Goal: Task Accomplishment & Management: Use online tool/utility

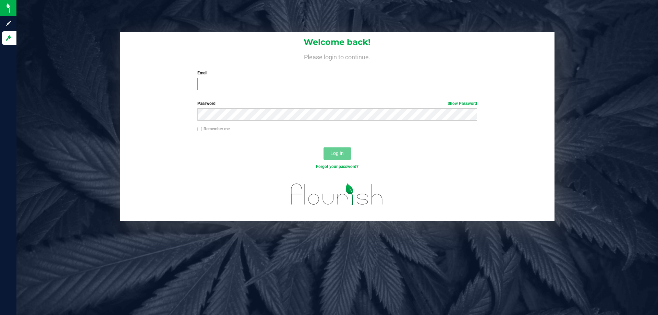
drag, startPoint x: 261, startPoint y: 81, endPoint x: 267, endPoint y: 81, distance: 6.2
click at [261, 81] on input "Email" at bounding box center [336, 84] width 279 height 12
type input "[EMAIL_ADDRESS][DOMAIN_NAME]"
click at [324, 147] on button "Log In" at bounding box center [337, 153] width 27 height 12
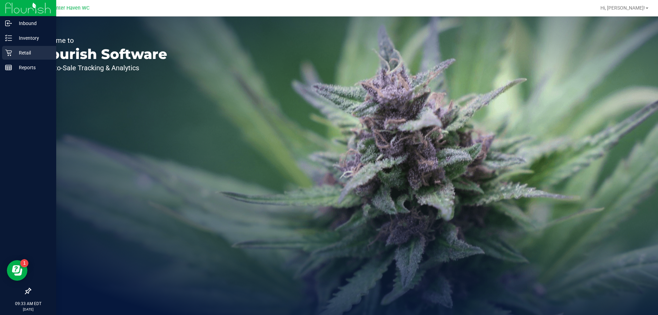
click at [2, 51] on link "Retail" at bounding box center [28, 53] width 56 height 15
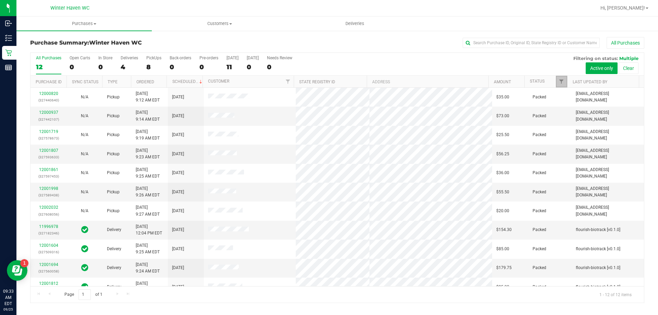
click at [562, 82] on span "Filter" at bounding box center [561, 81] width 5 height 5
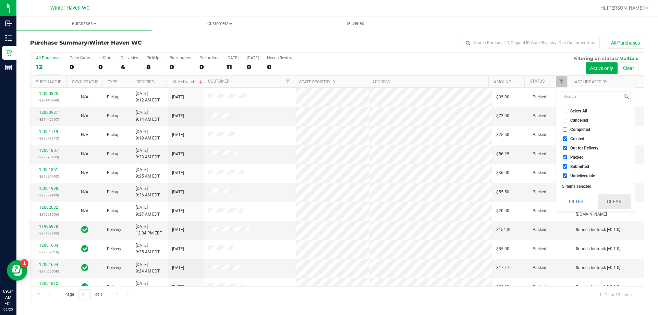
click at [606, 199] on button "Clear" at bounding box center [614, 201] width 33 height 15
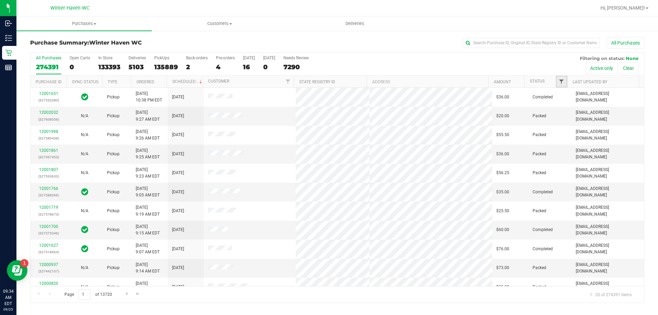
click at [560, 83] on span "Filter" at bounding box center [561, 81] width 5 height 5
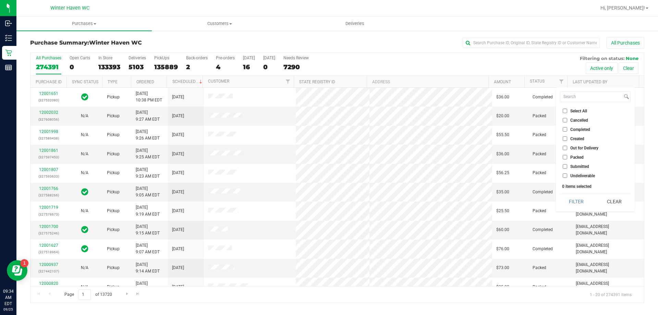
click at [564, 167] on input "Submitted" at bounding box center [565, 166] width 4 height 4
checkbox input "true"
click at [573, 201] on button "Filter" at bounding box center [576, 201] width 33 height 15
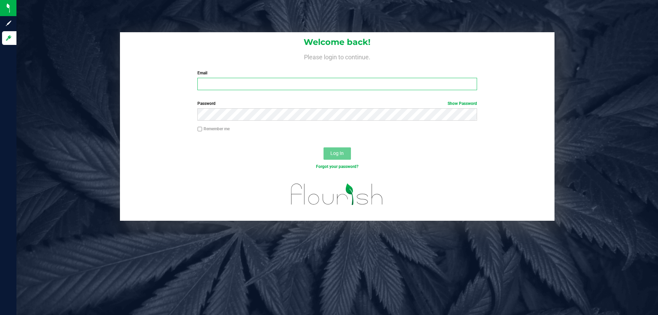
click at [269, 83] on input "Email" at bounding box center [336, 84] width 279 height 12
type input "j"
type input "[EMAIL_ADDRESS][DOMAIN_NAME]"
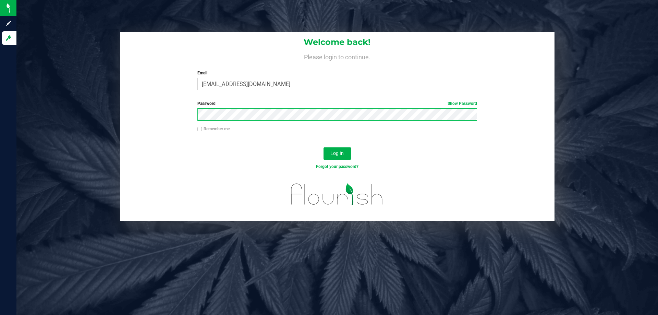
click at [324, 147] on button "Log In" at bounding box center [337, 153] width 27 height 12
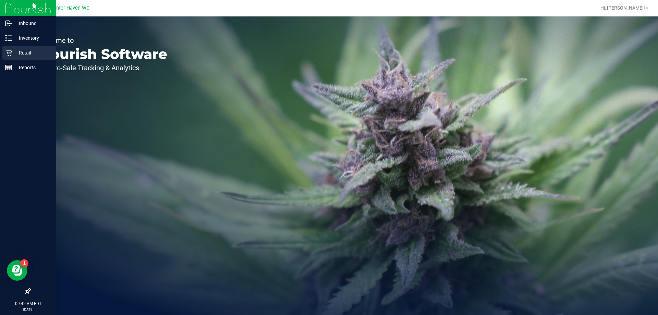
click at [7, 53] on icon at bounding box center [8, 52] width 7 height 7
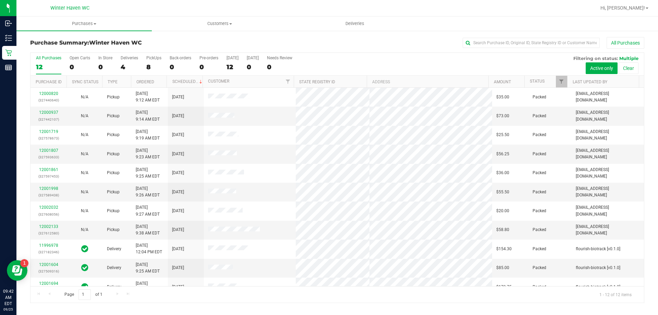
click at [124, 67] on div "4" at bounding box center [129, 67] width 17 height 8
click at [0, 0] on input "Deliveries 4" at bounding box center [0, 0] width 0 height 0
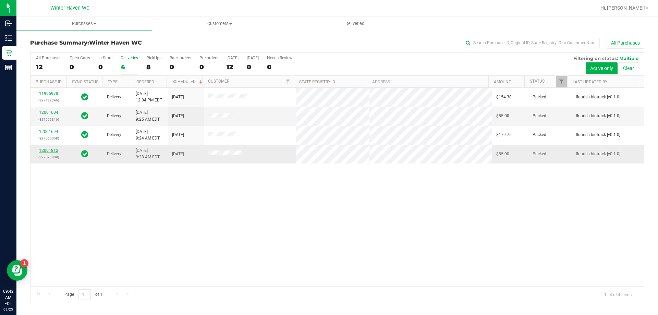
click at [51, 151] on link "12001812" at bounding box center [48, 150] width 19 height 5
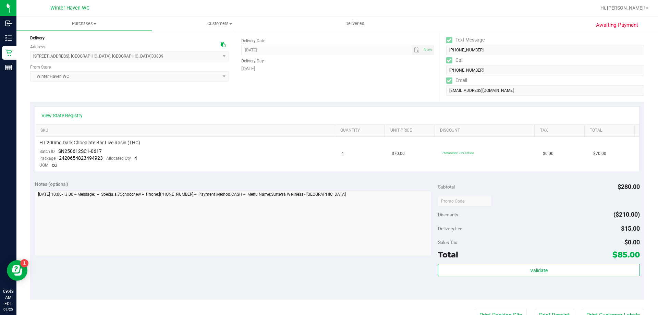
scroll to position [103, 0]
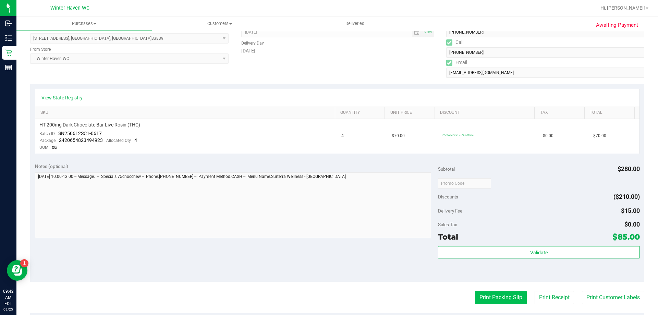
click at [483, 295] on button "Print Packing Slip" at bounding box center [501, 297] width 52 height 13
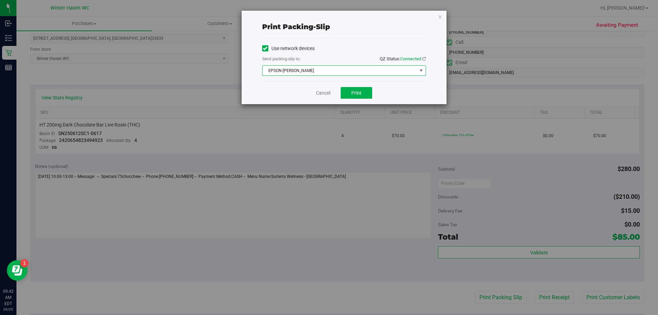
click at [360, 67] on span "EPSON-JAMES BUCHANAN" at bounding box center [340, 71] width 155 height 10
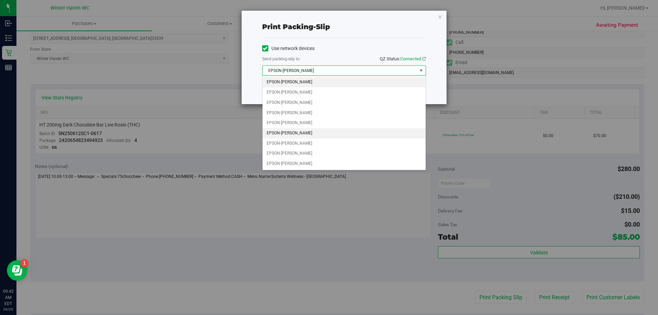
click at [308, 131] on li "EPSON-JAMES-MORRISON" at bounding box center [344, 133] width 163 height 10
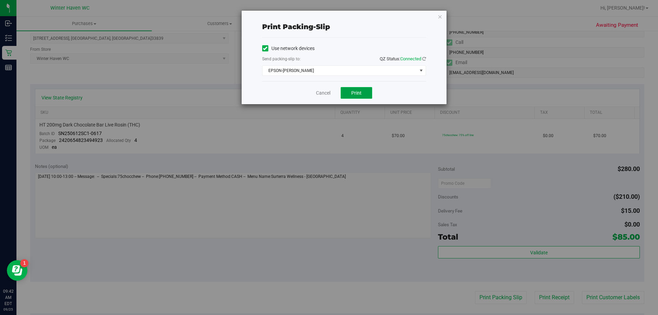
click at [350, 90] on button "Print" at bounding box center [357, 93] width 32 height 12
click at [325, 96] on link "Cancel" at bounding box center [323, 92] width 14 height 7
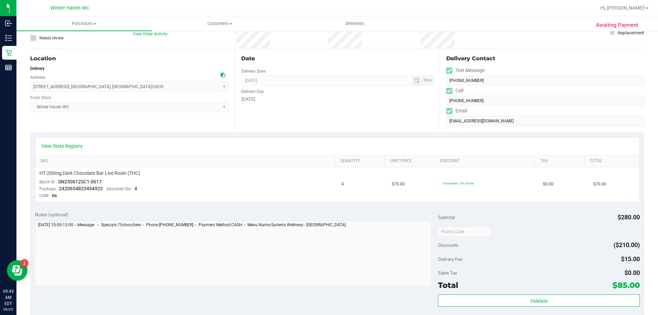
scroll to position [206, 0]
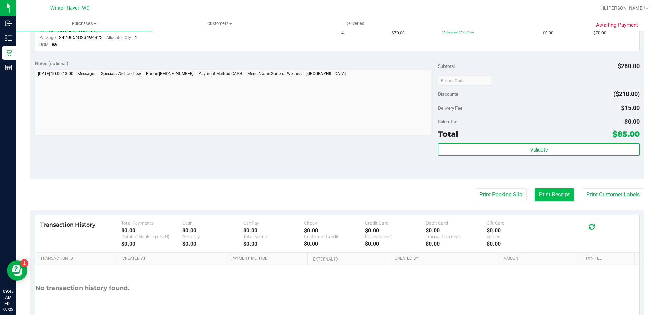
click at [545, 197] on button "Print Receipt" at bounding box center [554, 194] width 39 height 13
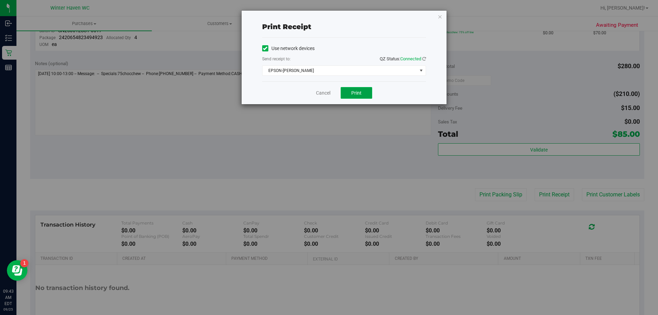
click at [365, 90] on button "Print" at bounding box center [357, 93] width 32 height 12
click at [321, 95] on link "Cancel" at bounding box center [323, 92] width 14 height 7
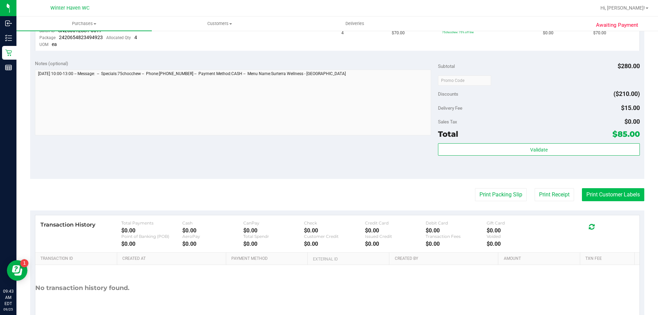
click at [589, 191] on button "Print Customer Labels" at bounding box center [613, 194] width 62 height 13
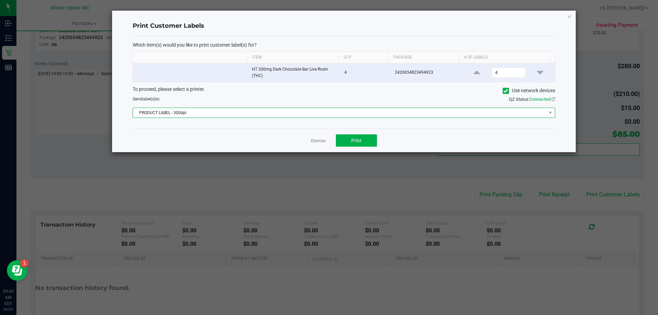
click at [285, 115] on span "PRODUCT LABEL - 300dpi" at bounding box center [339, 113] width 413 height 10
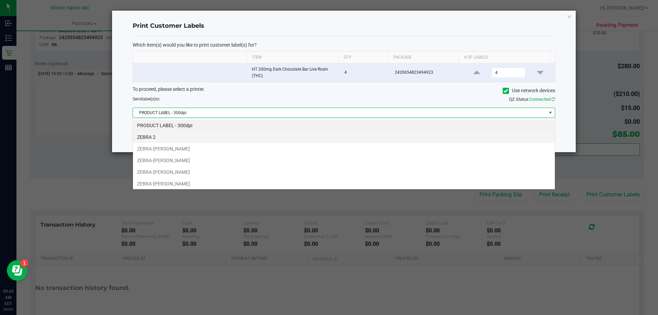
scroll to position [10, 422]
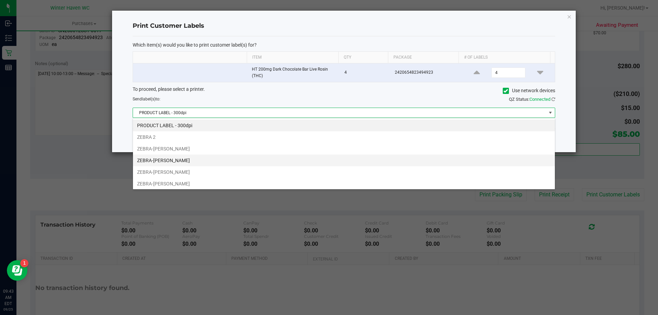
click at [238, 158] on li "ZEBRA-JAMES-OTTO" at bounding box center [344, 161] width 422 height 12
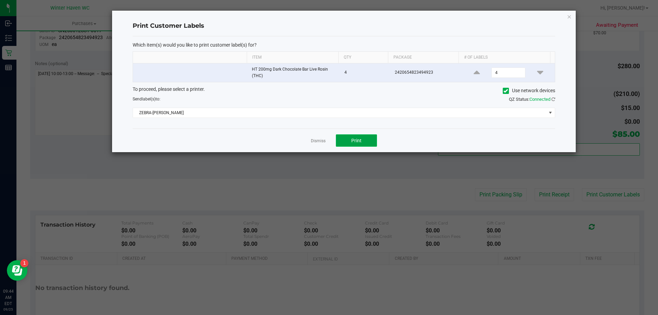
click at [366, 140] on button "Print" at bounding box center [356, 140] width 41 height 12
click at [321, 141] on link "Dismiss" at bounding box center [318, 141] width 15 height 6
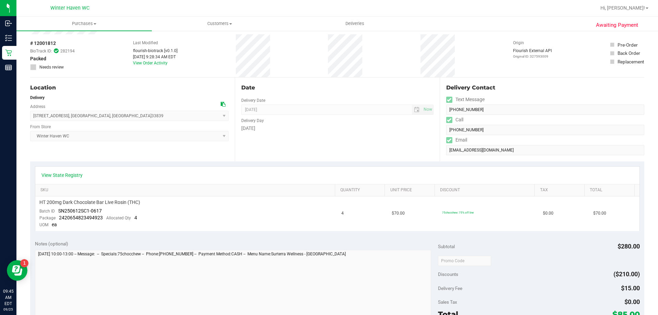
scroll to position [0, 0]
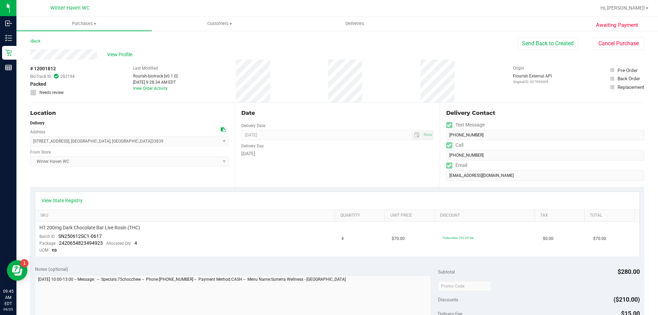
click at [42, 41] on div "Back Send Back to Created Cancel Purchase" at bounding box center [337, 43] width 614 height 12
click at [38, 42] on link "Back" at bounding box center [35, 41] width 10 height 5
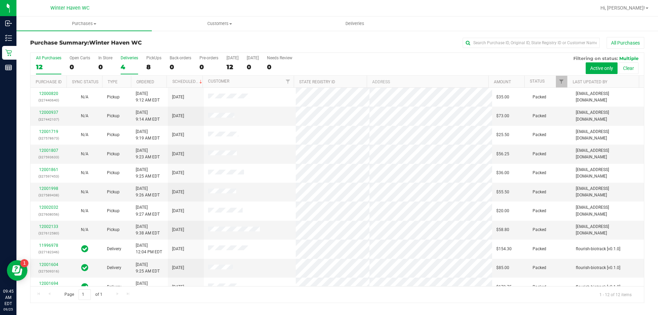
click at [122, 63] on div "4" at bounding box center [129, 67] width 17 height 8
click at [0, 0] on input "Deliveries 4" at bounding box center [0, 0] width 0 height 0
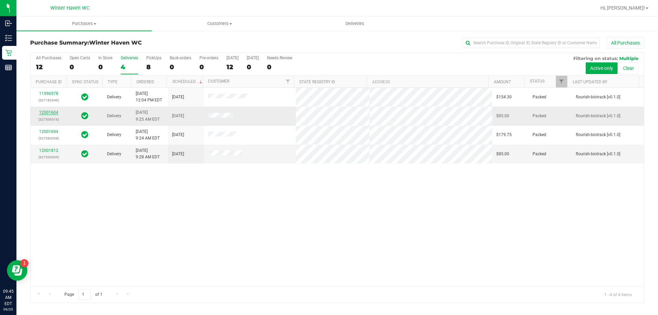
click at [56, 113] on link "12001604" at bounding box center [48, 112] width 19 height 5
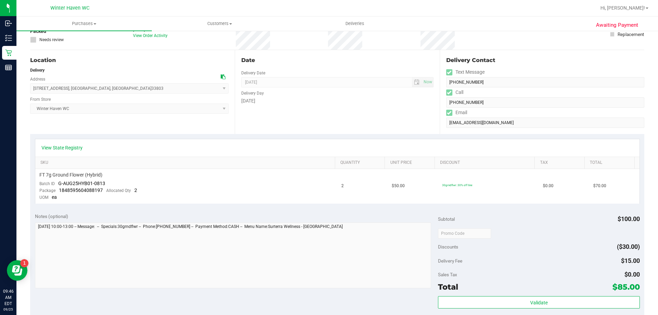
scroll to position [171, 0]
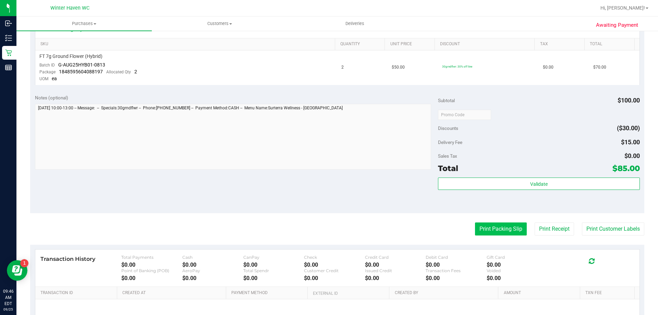
click at [495, 234] on button "Print Packing Slip" at bounding box center [501, 228] width 52 height 13
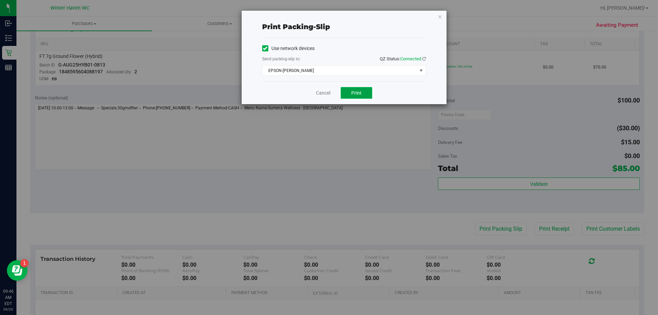
click at [362, 90] on button "Print" at bounding box center [357, 93] width 32 height 12
click at [331, 95] on div "Cancel Print" at bounding box center [344, 92] width 164 height 23
click at [328, 93] on link "Cancel" at bounding box center [323, 92] width 14 height 7
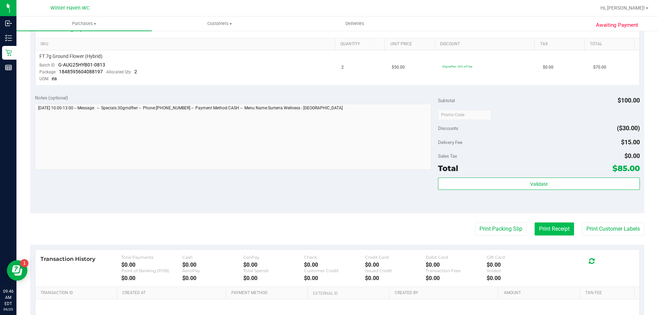
click at [540, 231] on button "Print Receipt" at bounding box center [554, 228] width 39 height 13
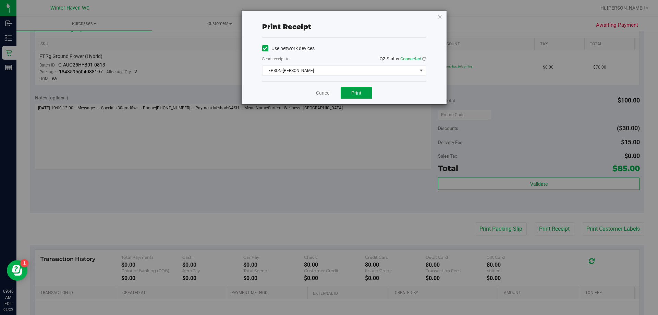
click at [354, 94] on span "Print" at bounding box center [356, 92] width 10 height 5
click at [328, 93] on link "Cancel" at bounding box center [323, 92] width 14 height 7
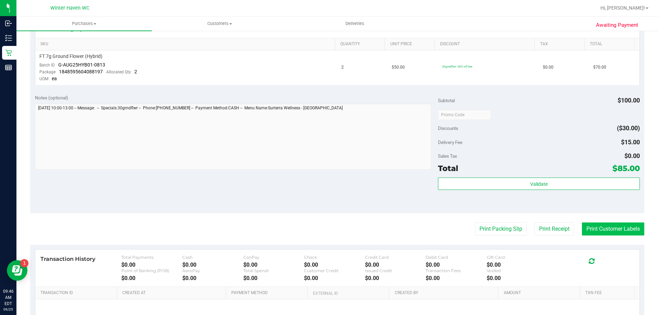
click at [586, 229] on button "Print Customer Labels" at bounding box center [613, 228] width 62 height 13
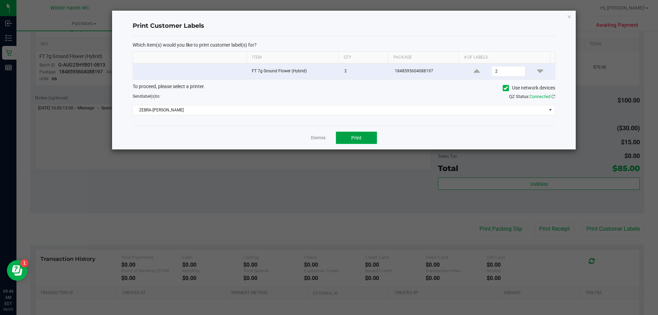
click at [360, 139] on span "Print" at bounding box center [356, 137] width 10 height 5
click at [323, 137] on link "Dismiss" at bounding box center [318, 138] width 15 height 6
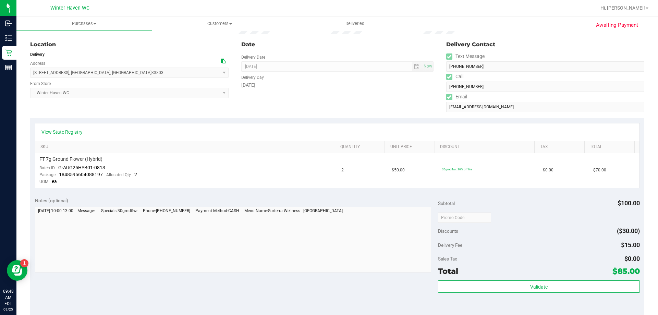
scroll to position [0, 0]
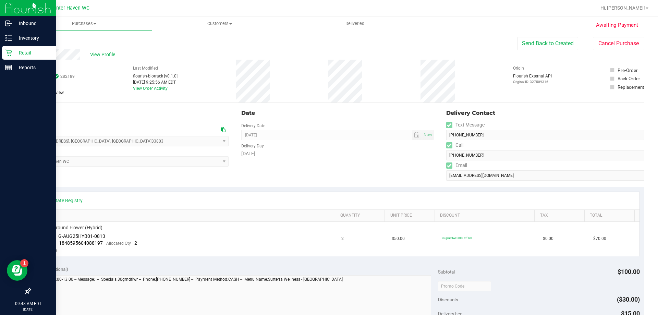
click at [11, 49] on div "Retail" at bounding box center [29, 53] width 54 height 14
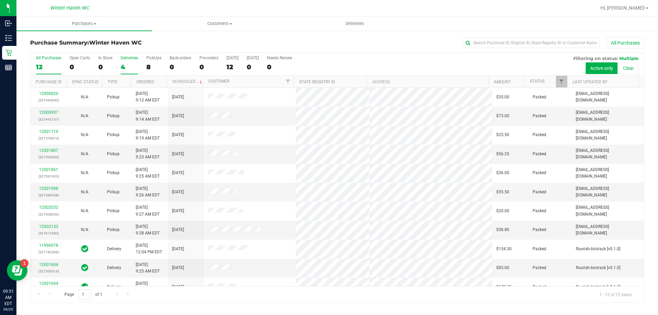
click at [122, 63] on div "4" at bounding box center [129, 67] width 17 height 8
click at [0, 0] on input "Deliveries 4" at bounding box center [0, 0] width 0 height 0
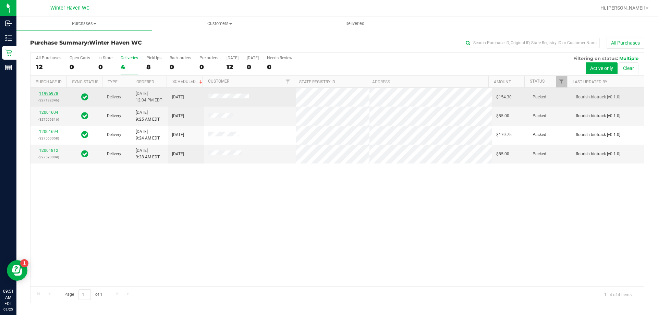
click at [57, 93] on link "11996978" at bounding box center [48, 93] width 19 height 5
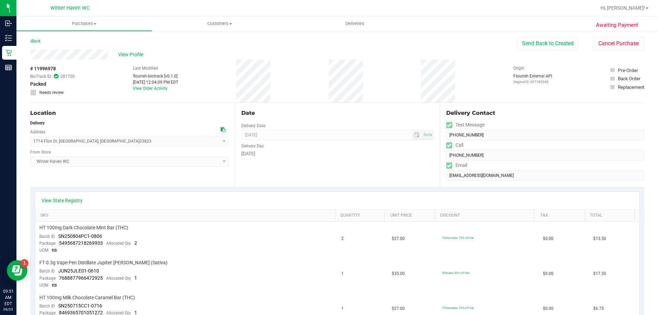
click at [37, 44] on div "Back" at bounding box center [35, 41] width 10 height 8
click at [36, 41] on link "Back" at bounding box center [35, 41] width 10 height 5
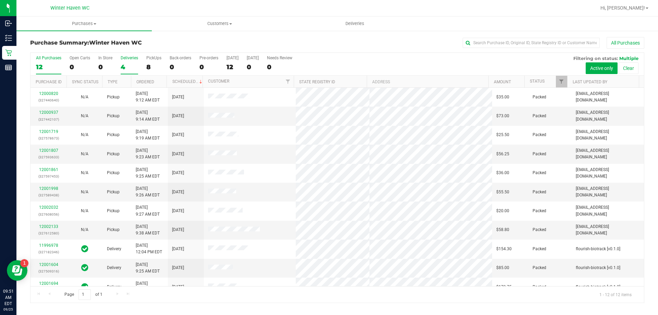
click at [125, 68] on div "4" at bounding box center [129, 67] width 17 height 8
click at [0, 0] on input "Deliveries 4" at bounding box center [0, 0] width 0 height 0
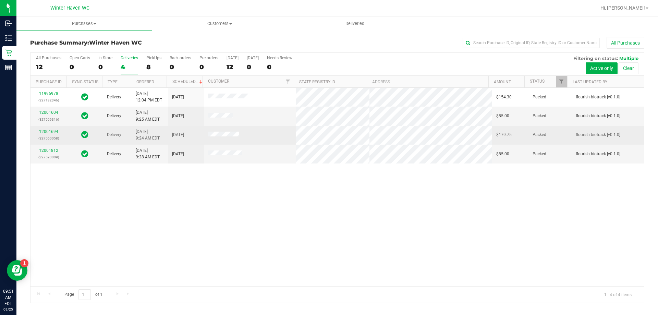
click at [43, 130] on link "12001694" at bounding box center [48, 131] width 19 height 5
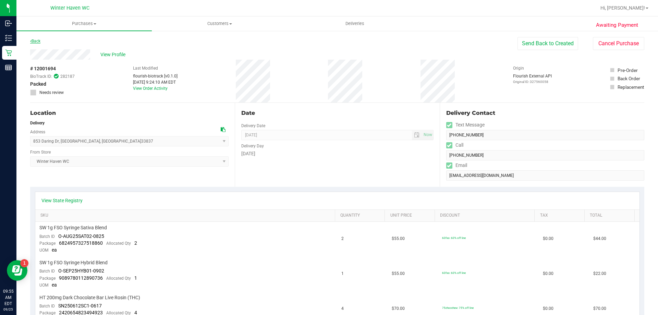
click at [40, 40] on link "Back" at bounding box center [35, 41] width 10 height 5
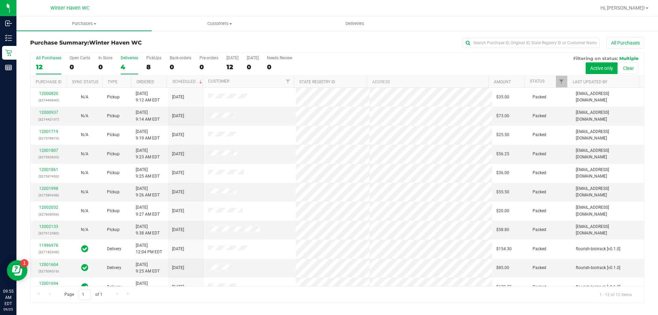
click at [123, 58] on div "Deliveries" at bounding box center [129, 58] width 17 height 5
click at [0, 0] on input "Deliveries 4" at bounding box center [0, 0] width 0 height 0
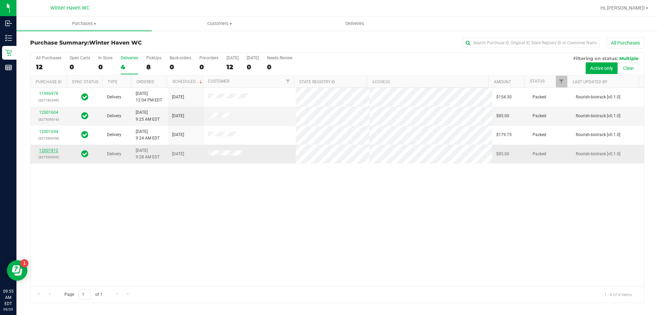
click at [55, 150] on link "12001812" at bounding box center [48, 150] width 19 height 5
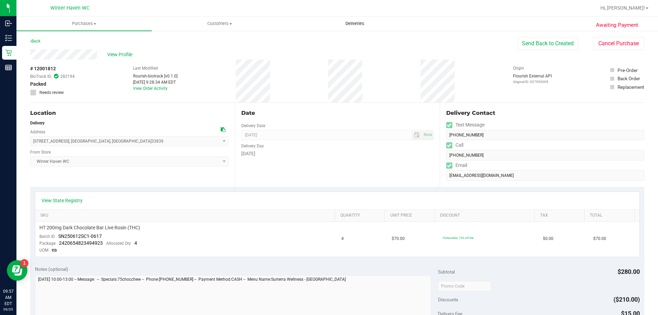
click at [355, 22] on span "Deliveries" at bounding box center [354, 24] width 37 height 6
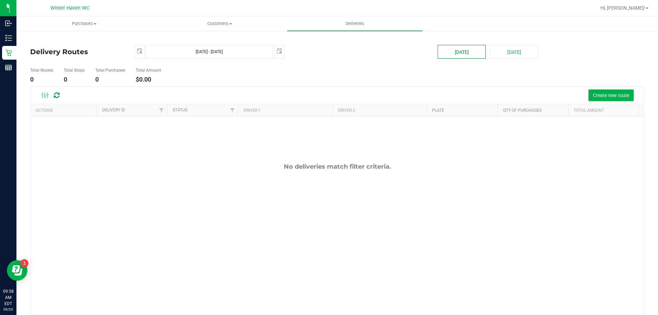
click at [451, 54] on button "[DATE]" at bounding box center [462, 52] width 48 height 14
click at [599, 101] on button "Create new route" at bounding box center [610, 95] width 45 height 12
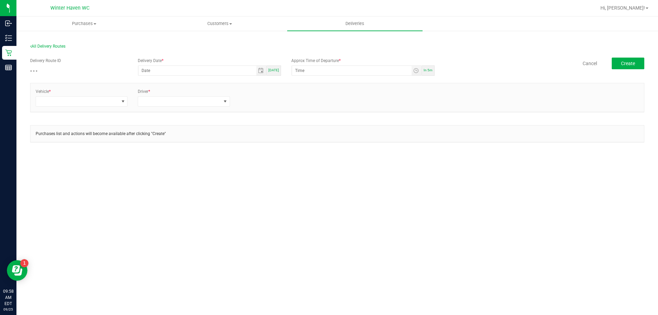
click at [281, 72] on div "[DATE]" at bounding box center [274, 70] width 14 height 10
type input "[DATE]"
click at [425, 73] on div "In 5m" at bounding box center [428, 70] width 13 height 10
type input "10:03 AM"
click at [127, 100] on span at bounding box center [123, 102] width 9 height 10
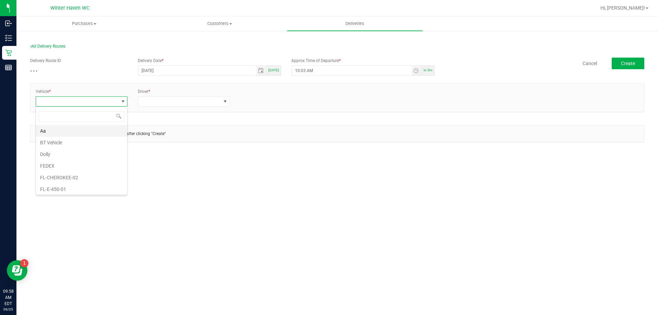
scroll to position [10, 92]
type input "31"
click at [97, 133] on li "FL-ESCAPE-31" at bounding box center [81, 131] width 91 height 12
click at [181, 96] on div "Driver *" at bounding box center [184, 97] width 102 height 18
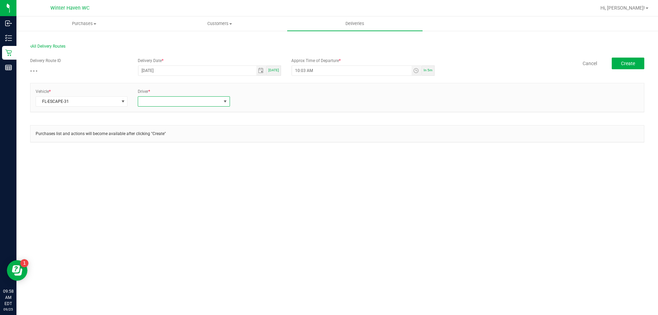
click at [181, 96] on span at bounding box center [184, 101] width 92 height 10
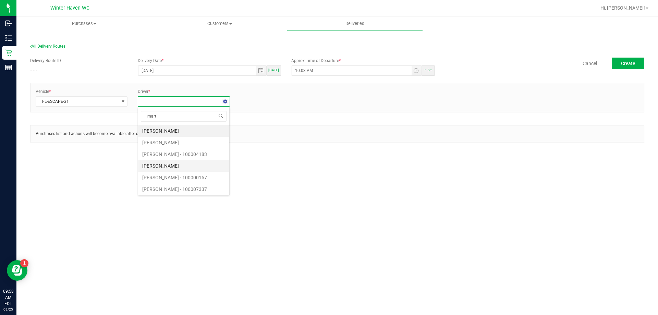
type input "marty"
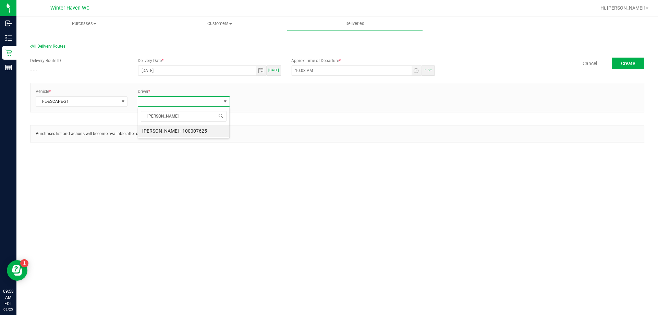
click at [180, 137] on div "marty Marty EVERETT - 100007625" at bounding box center [184, 123] width 92 height 32
click at [182, 130] on li "Marty EVERETT - 100007625" at bounding box center [183, 131] width 91 height 12
click at [245, 97] on div "+ Add Driver" at bounding box center [286, 99] width 92 height 6
click at [247, 98] on link "+ Add Driver" at bounding box center [251, 99] width 23 height 5
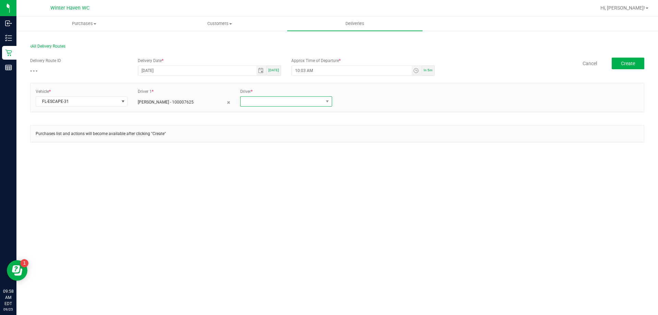
click at [246, 101] on span at bounding box center [282, 102] width 83 height 10
type input "curtis"
click at [263, 132] on li "Curtis Taylor - 100006560" at bounding box center [286, 131] width 91 height 12
click at [627, 65] on span "Create" at bounding box center [628, 63] width 14 height 5
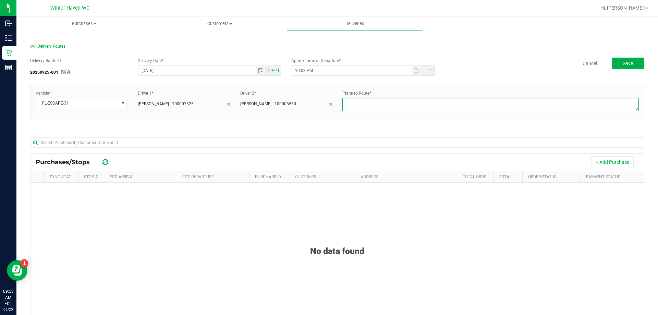
click at [355, 108] on textarea at bounding box center [490, 104] width 296 height 13
type textarea "route 1"
click at [516, 63] on div "Cancel Save" at bounding box center [542, 64] width 205 height 12
click at [609, 163] on button "+ Add Purchase" at bounding box center [612, 162] width 43 height 12
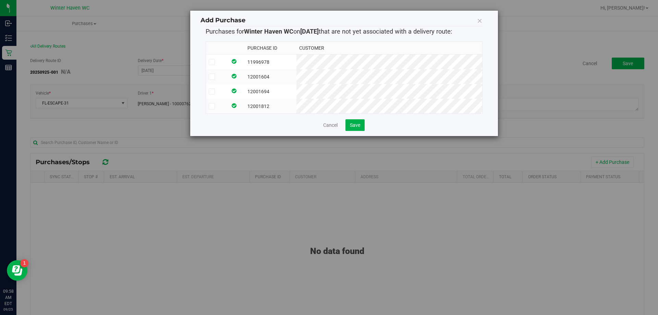
click at [213, 62] on icon at bounding box center [211, 62] width 4 height 0
click at [0, 0] on input "checkbox" at bounding box center [0, 0] width 0 height 0
click at [214, 62] on icon at bounding box center [211, 62] width 4 height 0
click at [0, 0] on input "checkbox" at bounding box center [0, 0] width 0 height 0
click at [213, 73] on td at bounding box center [217, 76] width 22 height 15
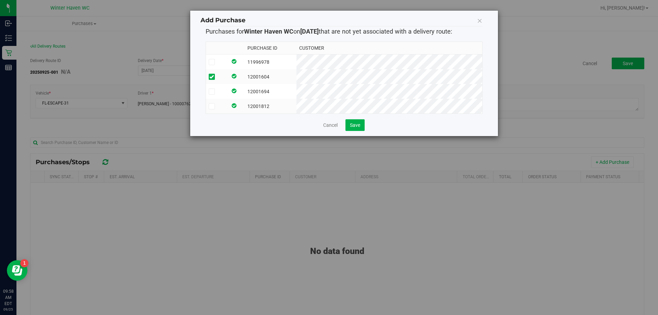
click at [214, 106] on icon at bounding box center [211, 106] width 4 height 0
click at [0, 0] on input "checkbox" at bounding box center [0, 0] width 0 height 0
click at [362, 131] on button "Save" at bounding box center [354, 125] width 19 height 12
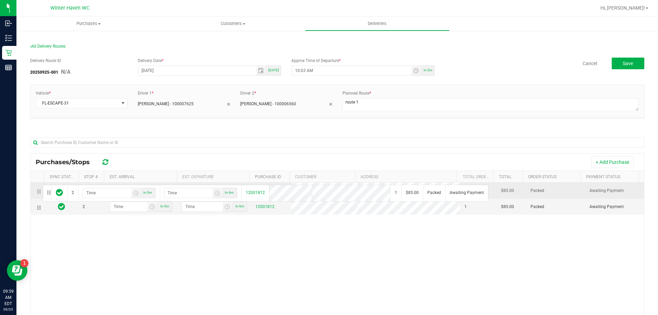
drag, startPoint x: 40, startPoint y: 209, endPoint x: 42, endPoint y: 184, distance: 25.4
click at [152, 191] on span "Toggle time list" at bounding box center [151, 190] width 5 height 5
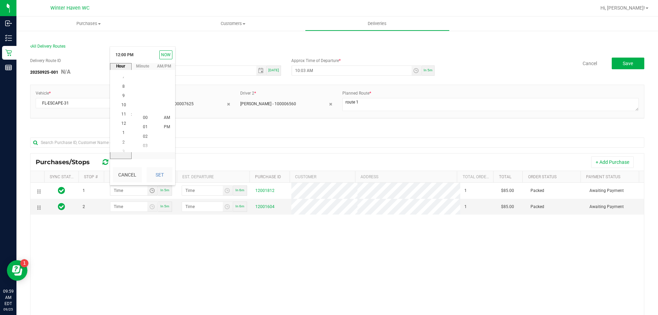
scroll to position [9, 0]
click at [122, 102] on li "10" at bounding box center [124, 99] width 16 height 9
type input "hour:minute AM"
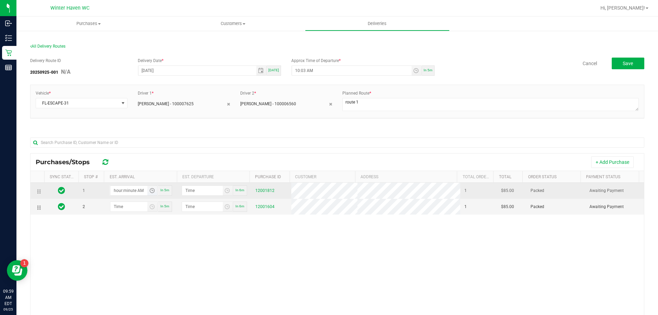
click at [152, 189] on span "Toggle time list" at bounding box center [151, 190] width 5 height 5
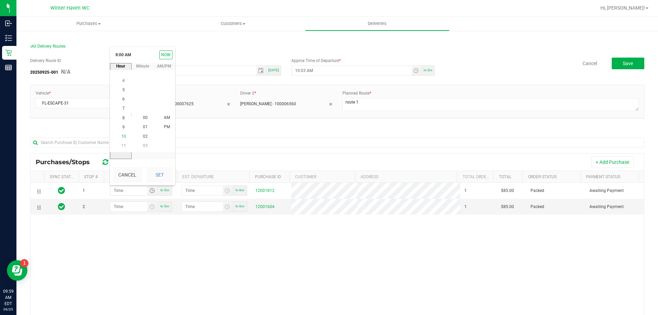
click at [124, 135] on li "10" at bounding box center [124, 136] width 16 height 9
click at [143, 88] on span "54" at bounding box center [145, 89] width 5 height 5
click at [159, 176] on button "Set" at bounding box center [160, 174] width 26 height 15
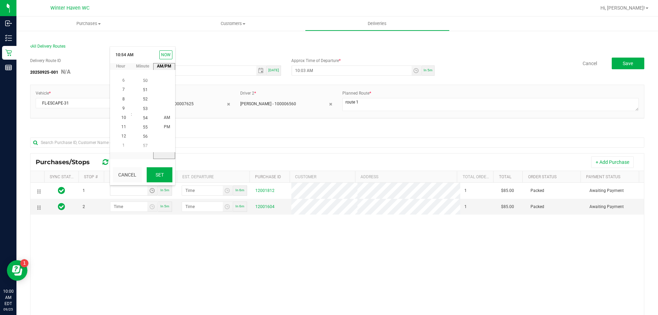
type input "10:54 AM"
type input "10:55 AM"
click at [153, 206] on span "Toggle time list" at bounding box center [152, 207] width 10 height 10
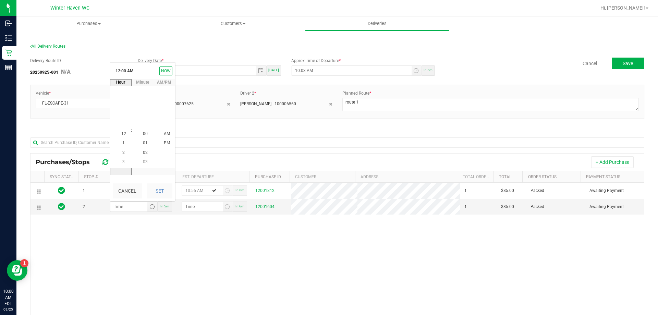
scroll to position [0, 0]
type input "hour:minute AM"
click at [149, 209] on span "Toggle time list" at bounding box center [151, 206] width 5 height 5
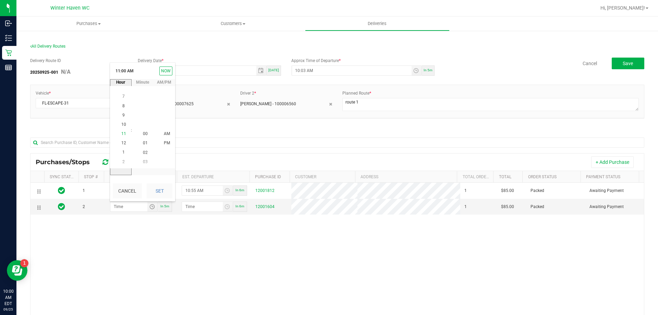
click at [121, 133] on span "11" at bounding box center [123, 133] width 5 height 5
click at [144, 125] on span "32" at bounding box center [145, 124] width 5 height 5
click at [164, 125] on span "AM" at bounding box center [167, 124] width 6 height 5
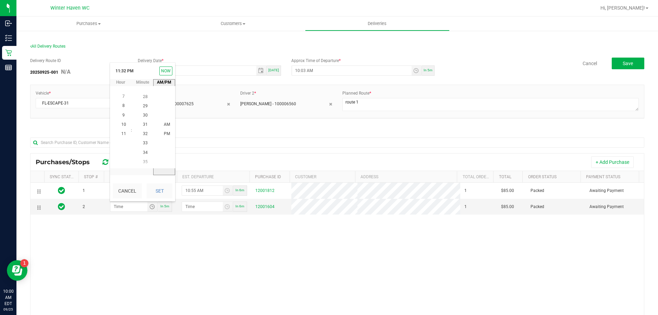
scroll to position [0, 0]
click at [162, 194] on button "Set" at bounding box center [160, 190] width 26 height 15
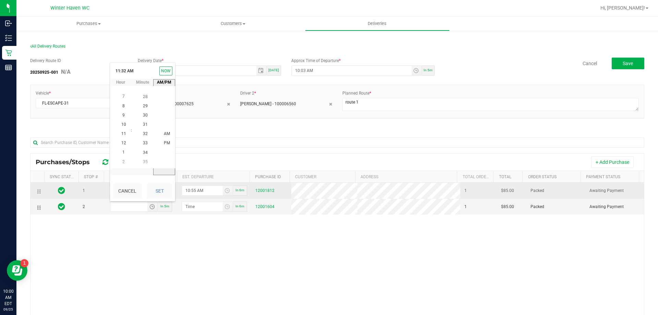
type input "11:32 AM"
type input "11:33 AM"
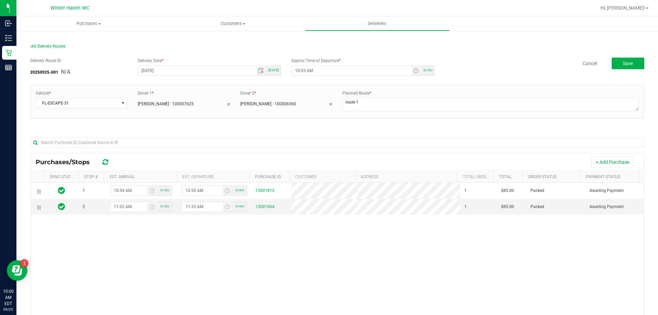
drag, startPoint x: 245, startPoint y: 311, endPoint x: 256, endPoint y: 281, distance: 31.3
click at [246, 309] on div "1 10:54 AM In 5m 10:55 AM In 6m 12001812 1 $85.00 Packed Awaiting Payment 2 11:…" at bounding box center [338, 282] width 614 height 198
click at [614, 64] on button "Save" at bounding box center [628, 64] width 33 height 12
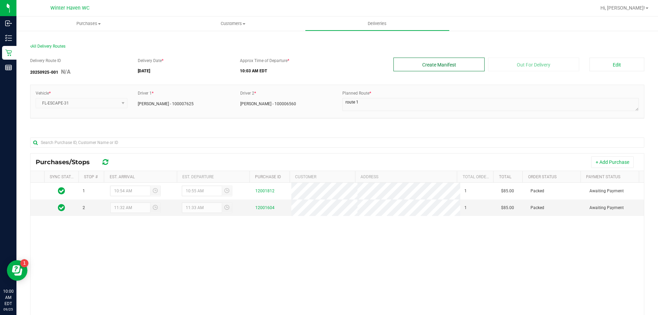
click at [448, 62] on button "Create Manifest" at bounding box center [438, 65] width 91 height 14
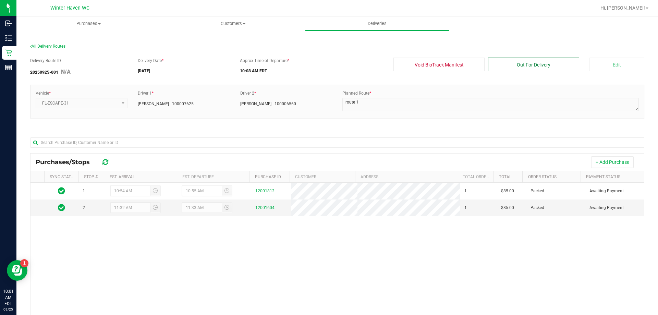
click at [516, 64] on button "Out For Delivery" at bounding box center [533, 65] width 91 height 14
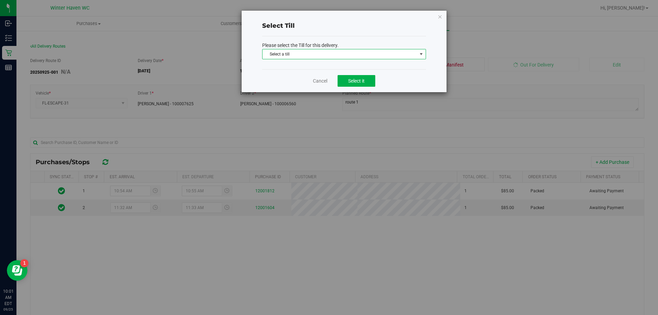
click at [402, 56] on span "Select a till" at bounding box center [340, 54] width 155 height 10
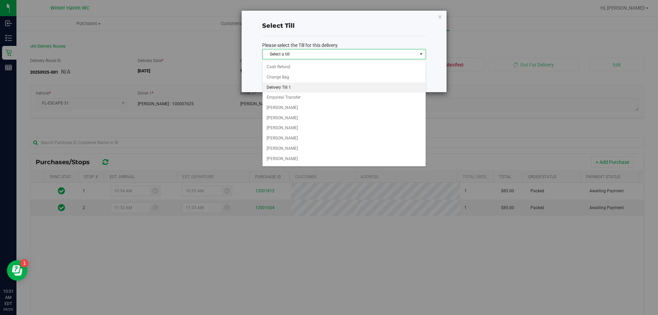
click at [385, 85] on li "Delivery Till 1" at bounding box center [344, 88] width 163 height 10
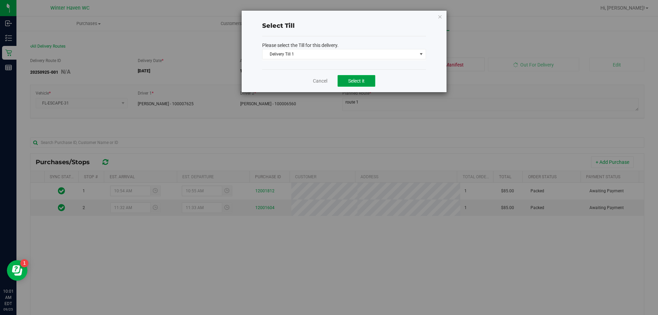
click at [373, 80] on button "Select it" at bounding box center [357, 81] width 38 height 12
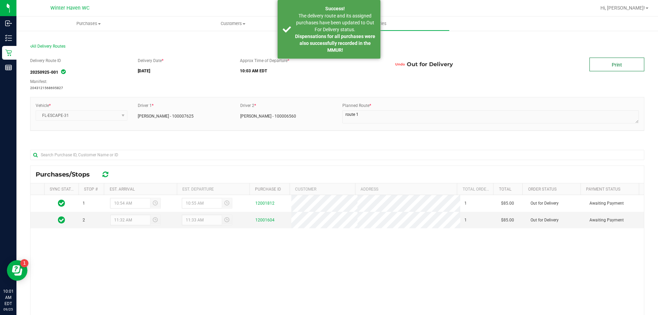
click at [614, 65] on link "Print" at bounding box center [617, 65] width 55 height 14
